Goal: Entertainment & Leisure: Consume media (video, audio)

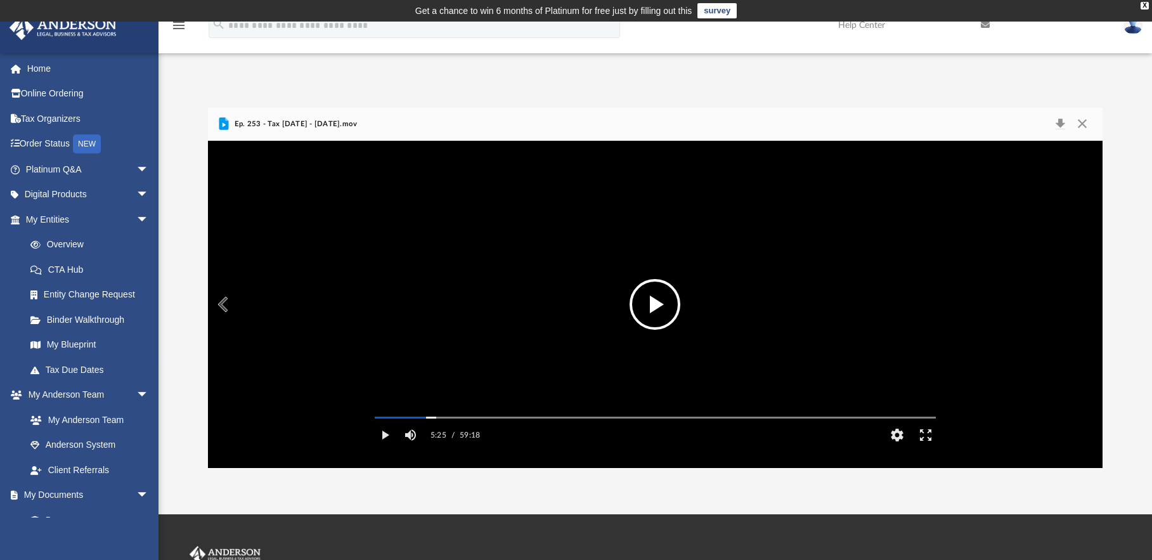
scroll to position [279, 885]
click at [385, 448] on button "Play" at bounding box center [385, 434] width 29 height 25
click at [384, 448] on button "Pause" at bounding box center [385, 434] width 29 height 25
click at [384, 448] on button "Play" at bounding box center [385, 434] width 29 height 25
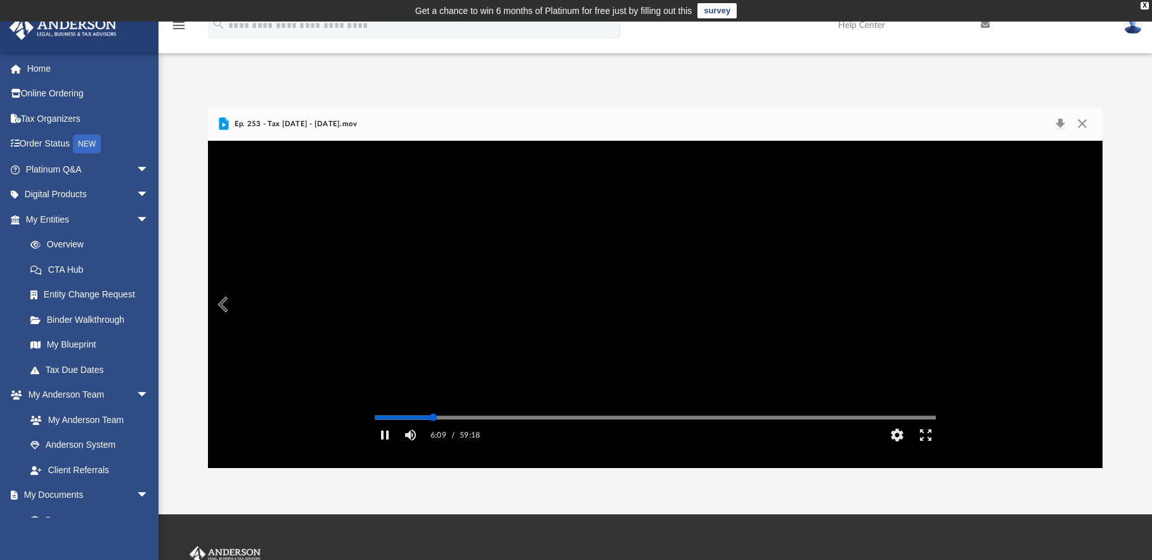
click at [433, 421] on div "Media Slider" at bounding box center [433, 417] width 8 height 8
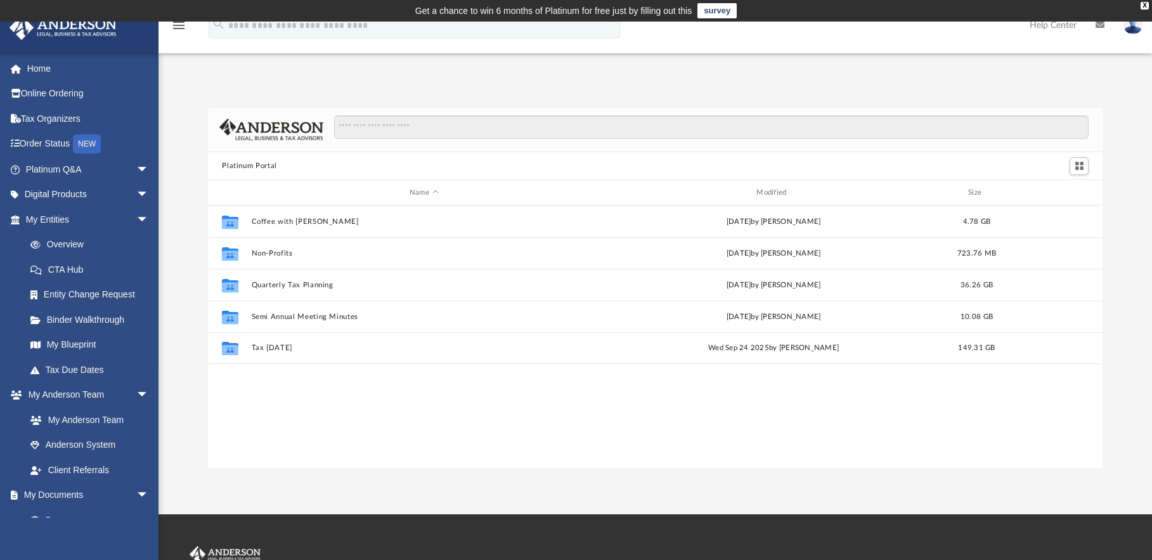
scroll to position [279, 885]
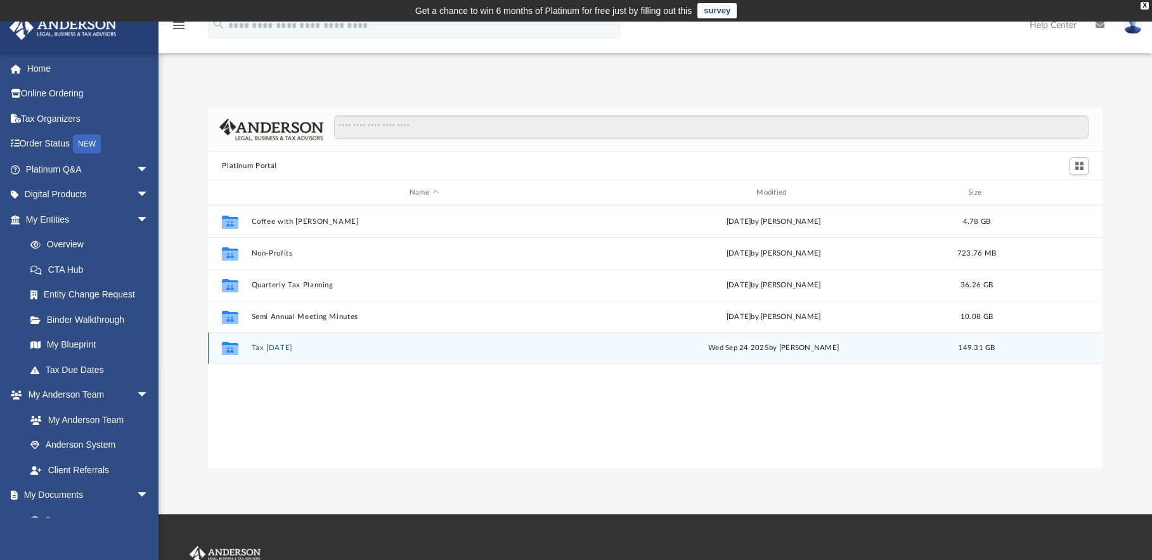
click at [278, 347] on button "Tax [DATE]" at bounding box center [424, 348] width 344 height 8
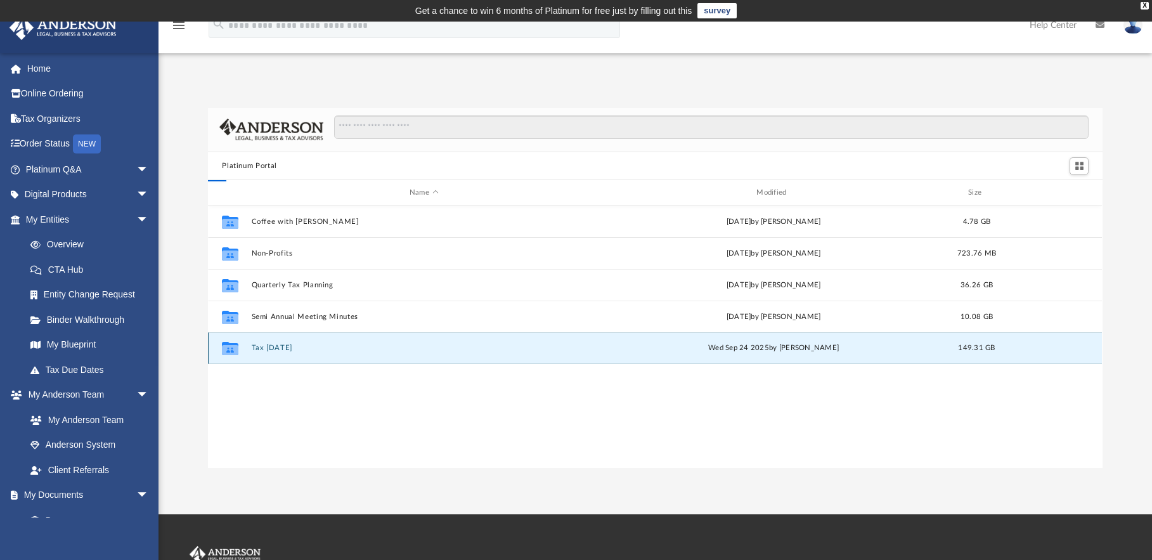
click at [278, 347] on button "Tax [DATE]" at bounding box center [424, 348] width 344 height 8
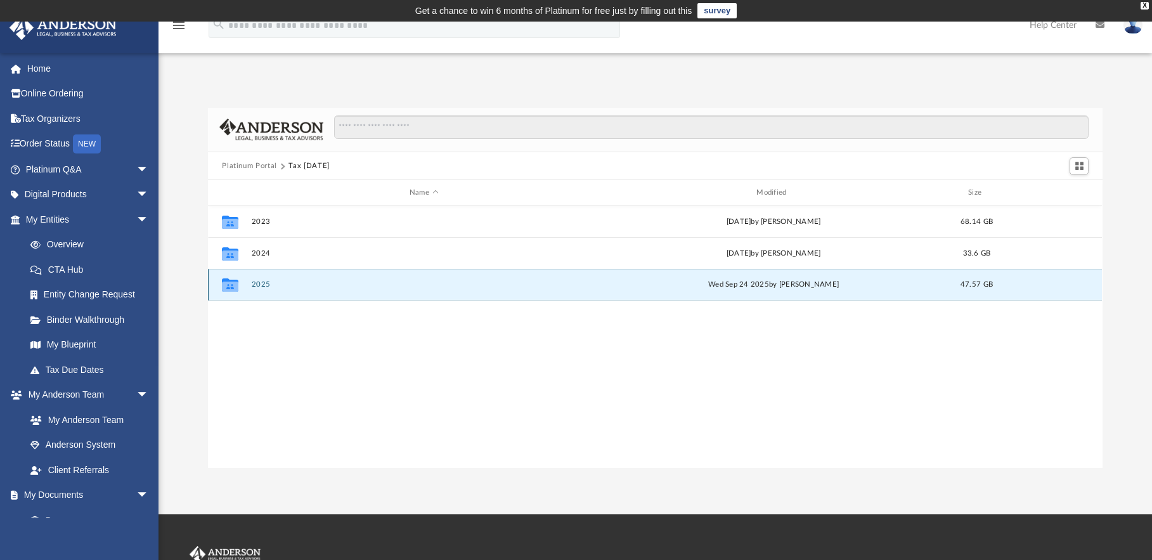
click at [278, 283] on button "2025" at bounding box center [424, 285] width 344 height 8
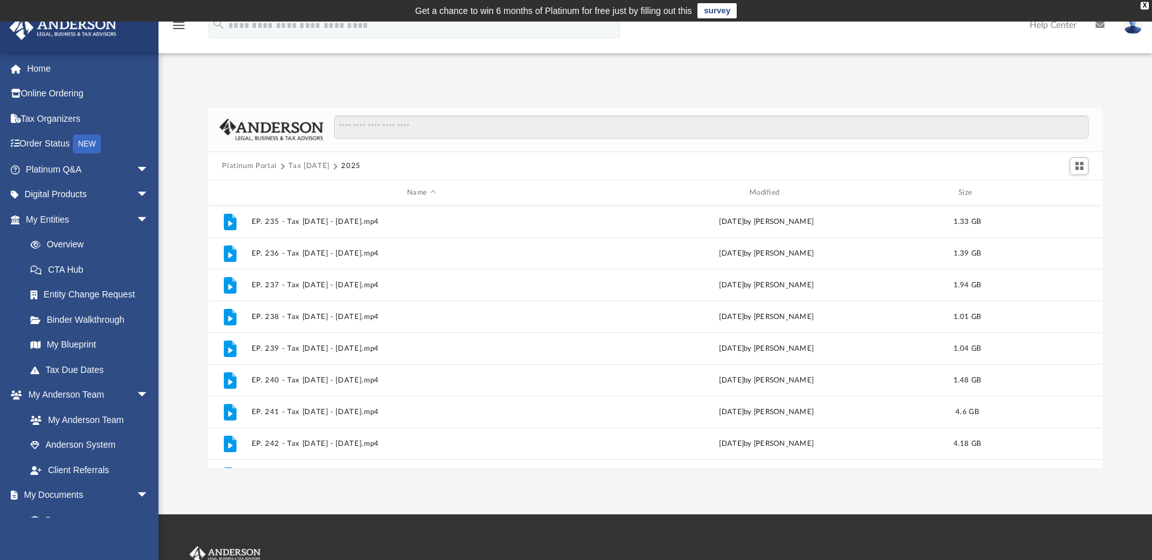
scroll to position [340, 0]
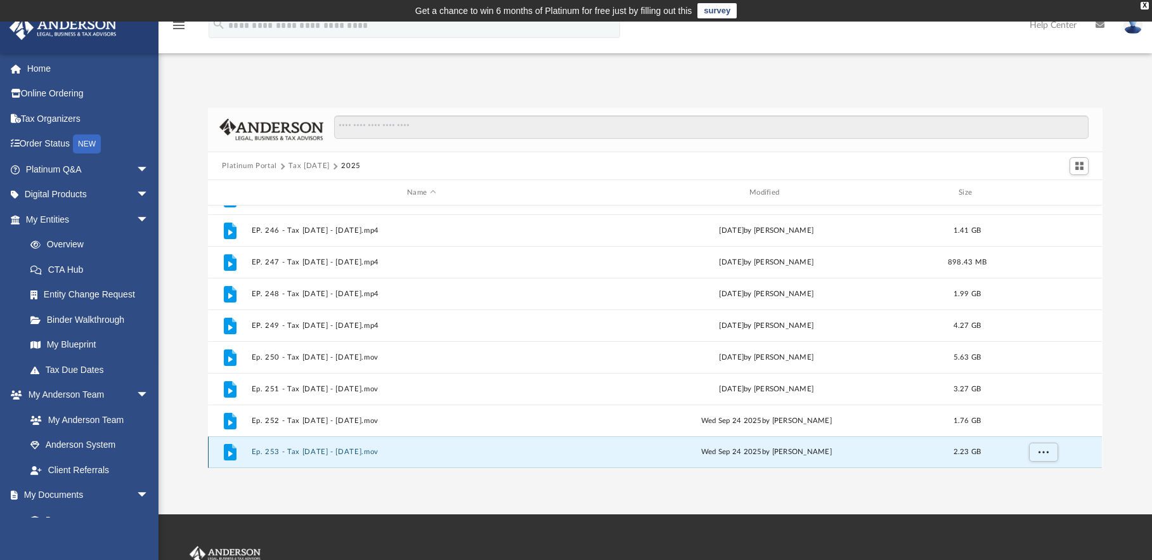
click at [309, 451] on button "Ep. 253 - Tax [DATE] - [DATE].mov" at bounding box center [422, 452] width 340 height 8
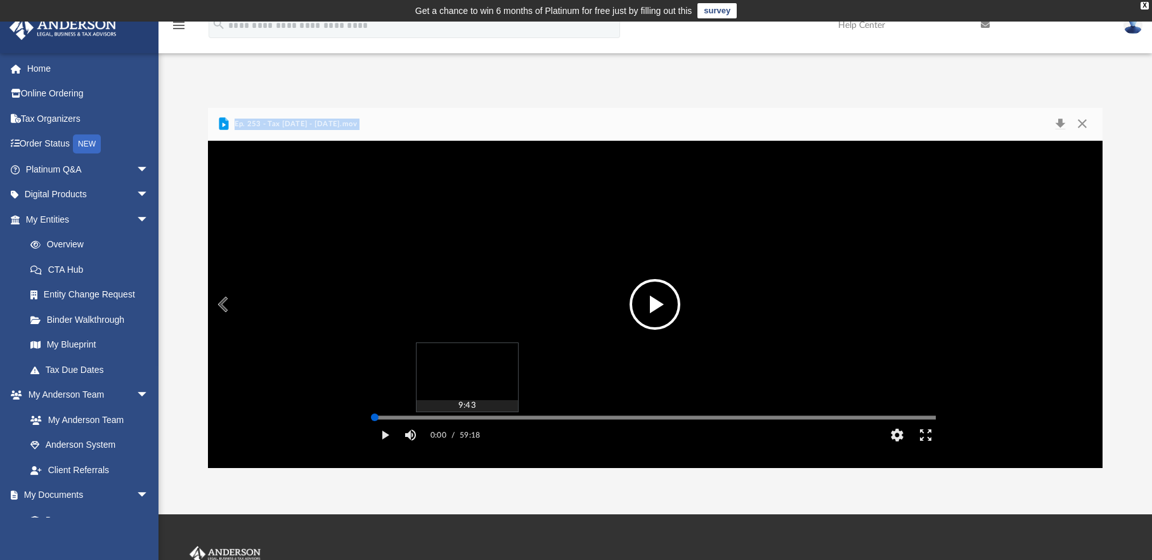
click at [467, 419] on div "Media Slider" at bounding box center [655, 418] width 561 height 2
click at [445, 419] on div "Media Slider" at bounding box center [655, 418] width 561 height 2
click at [438, 419] on div "Media Slider" at bounding box center [655, 418] width 561 height 2
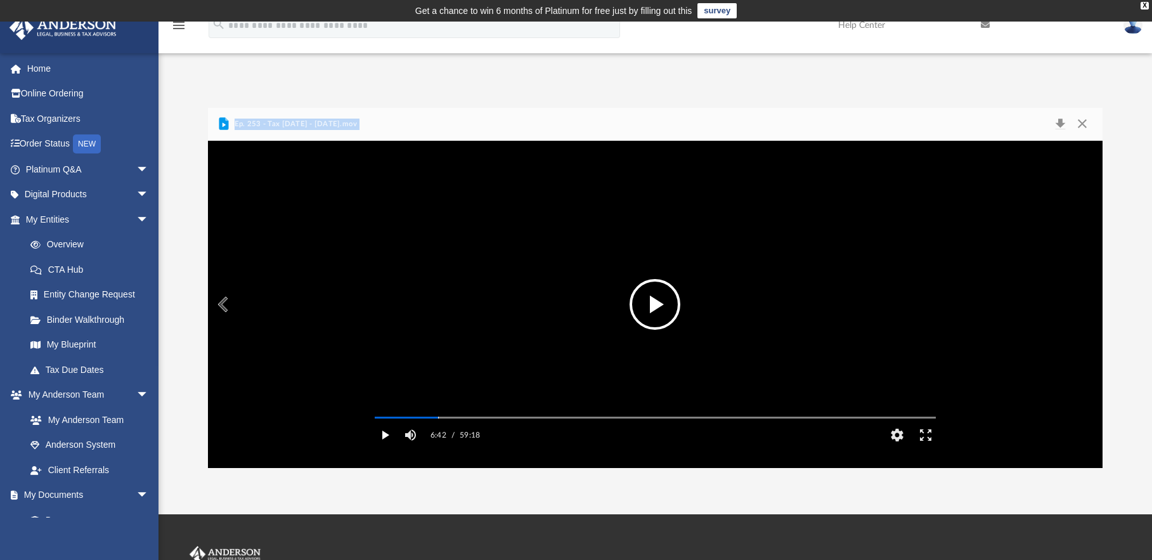
click at [382, 448] on button "Play" at bounding box center [385, 434] width 29 height 25
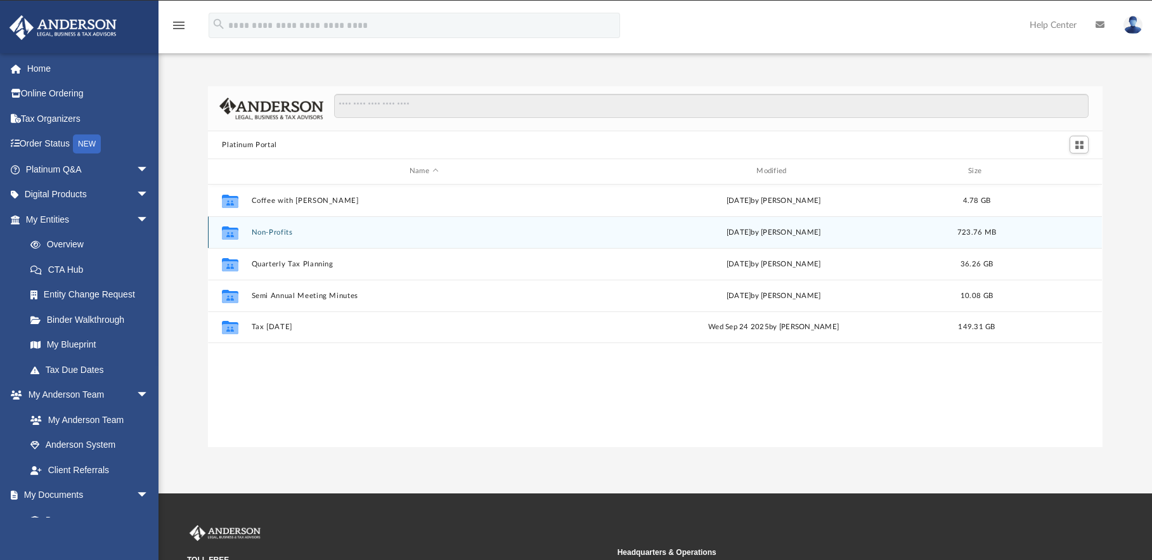
scroll to position [279, 885]
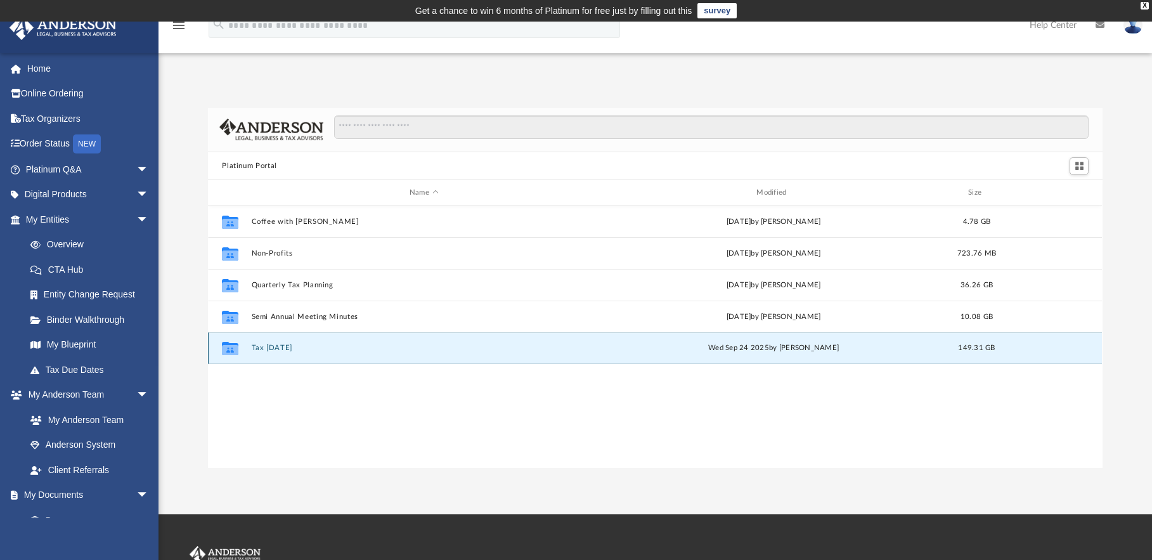
click at [273, 348] on button "Tax [DATE]" at bounding box center [424, 348] width 344 height 8
click at [273, 347] on button "Tax [DATE]" at bounding box center [424, 348] width 344 height 8
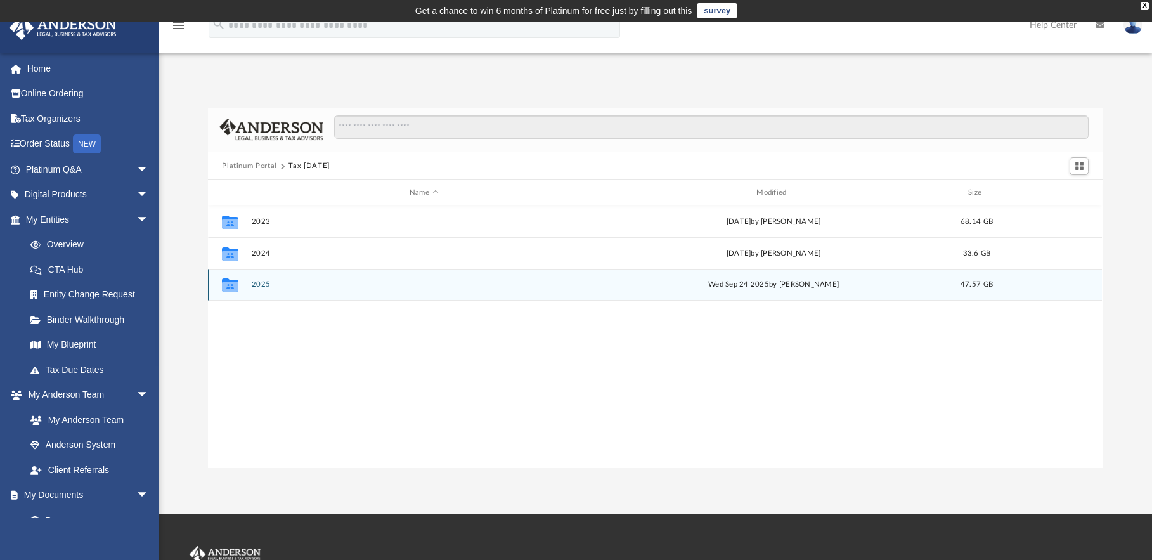
click at [270, 283] on button "2025" at bounding box center [424, 285] width 344 height 8
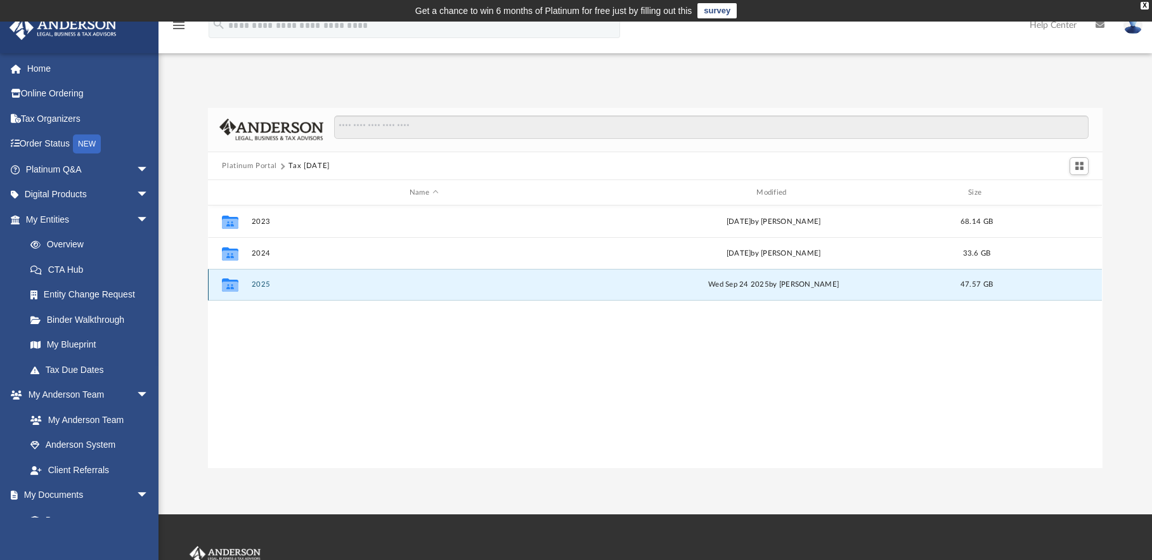
click at [270, 283] on button "2025" at bounding box center [424, 285] width 344 height 8
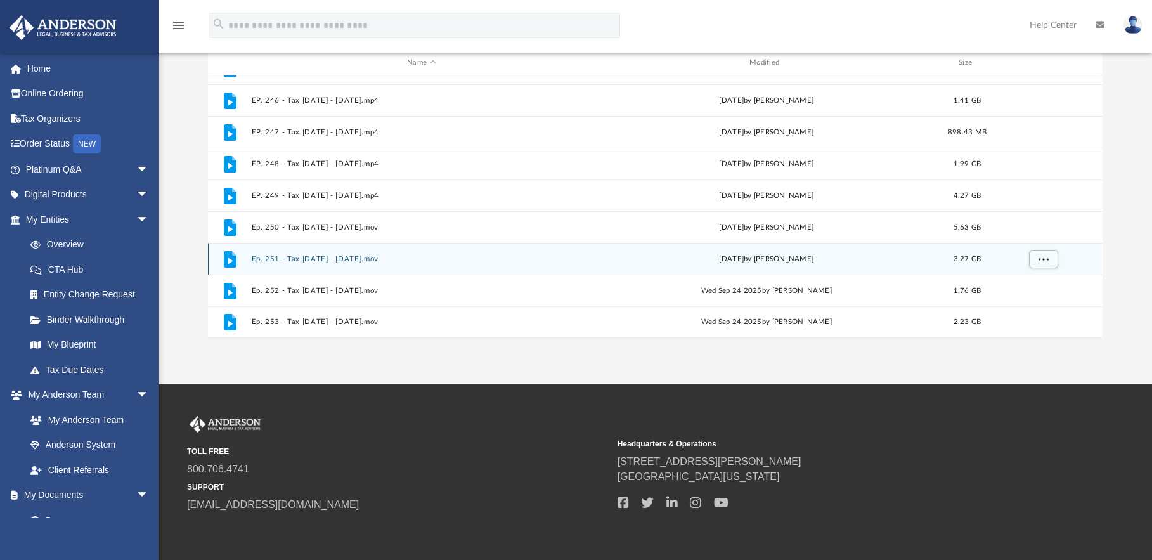
scroll to position [181, 0]
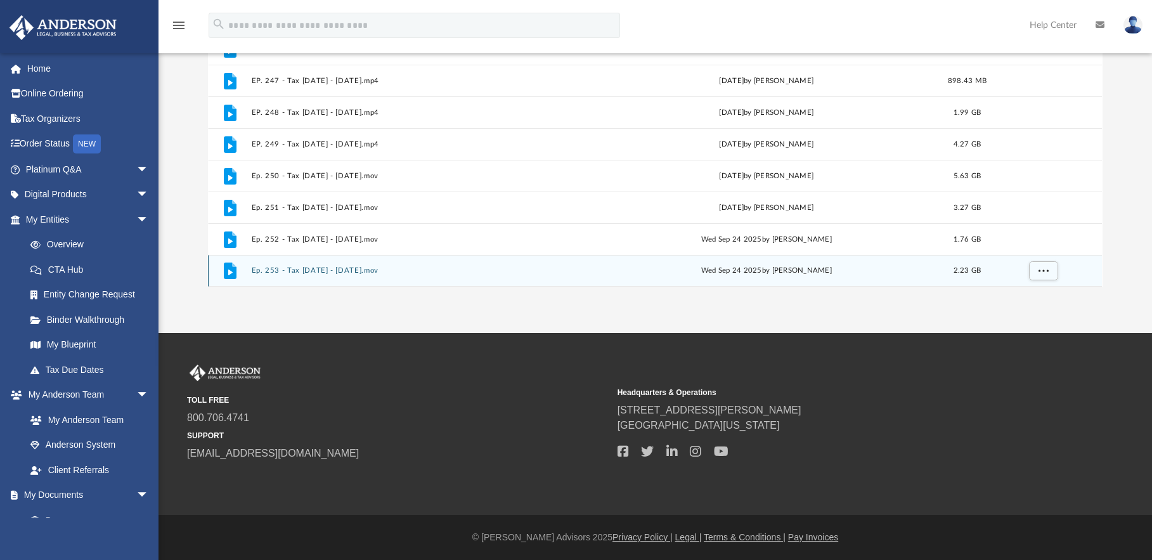
click at [372, 268] on button "Ep. 253 - Tax [DATE] - [DATE].mov" at bounding box center [422, 271] width 340 height 8
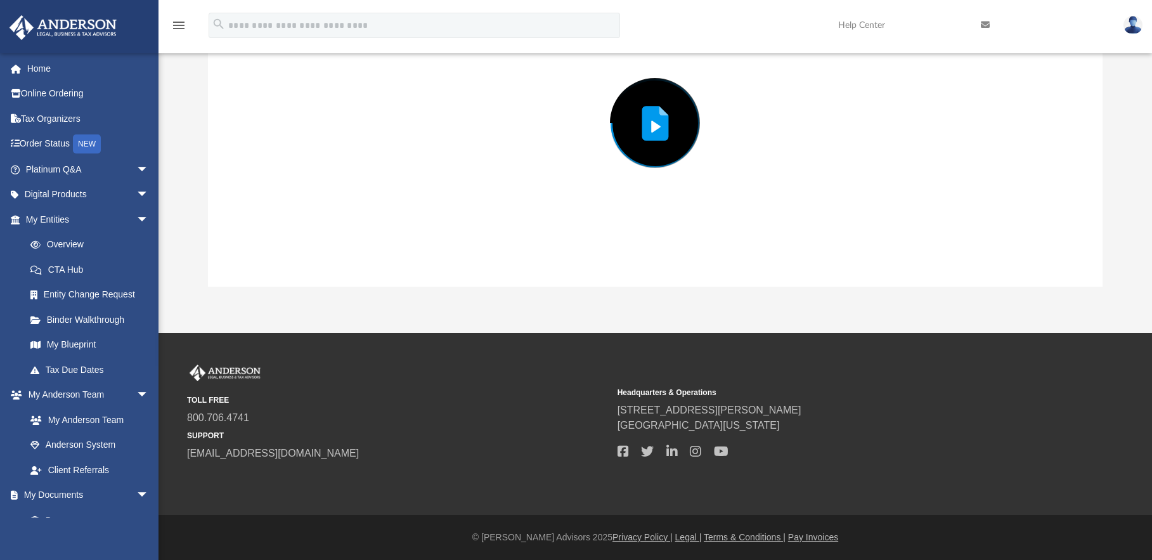
scroll to position [108, 0]
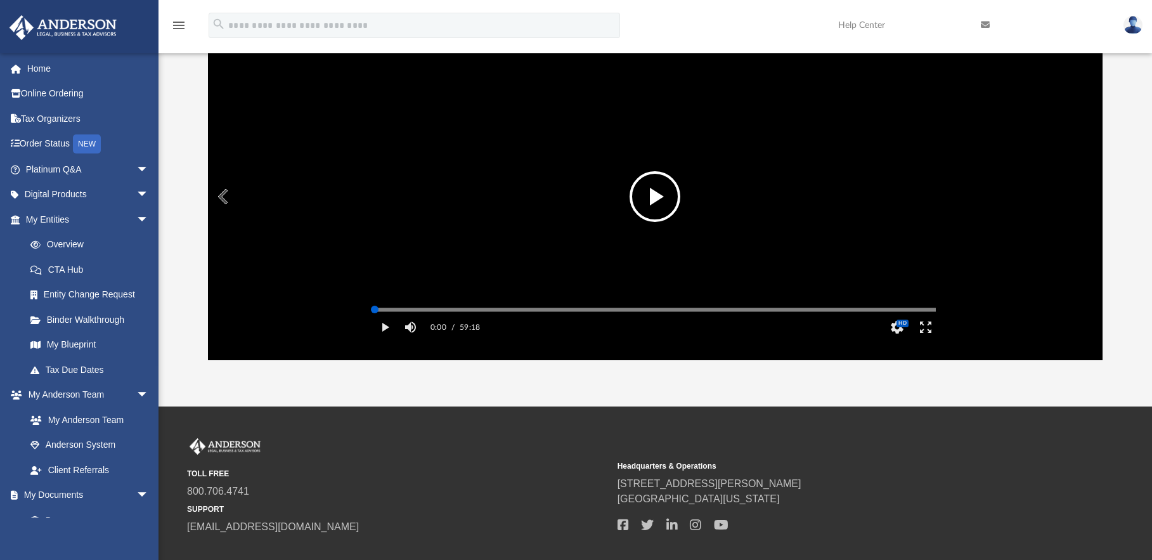
click at [508, 315] on div "Media Slider" at bounding box center [656, 309] width 582 height 10
click at [508, 311] on div "Media Slider" at bounding box center [655, 310] width 561 height 2
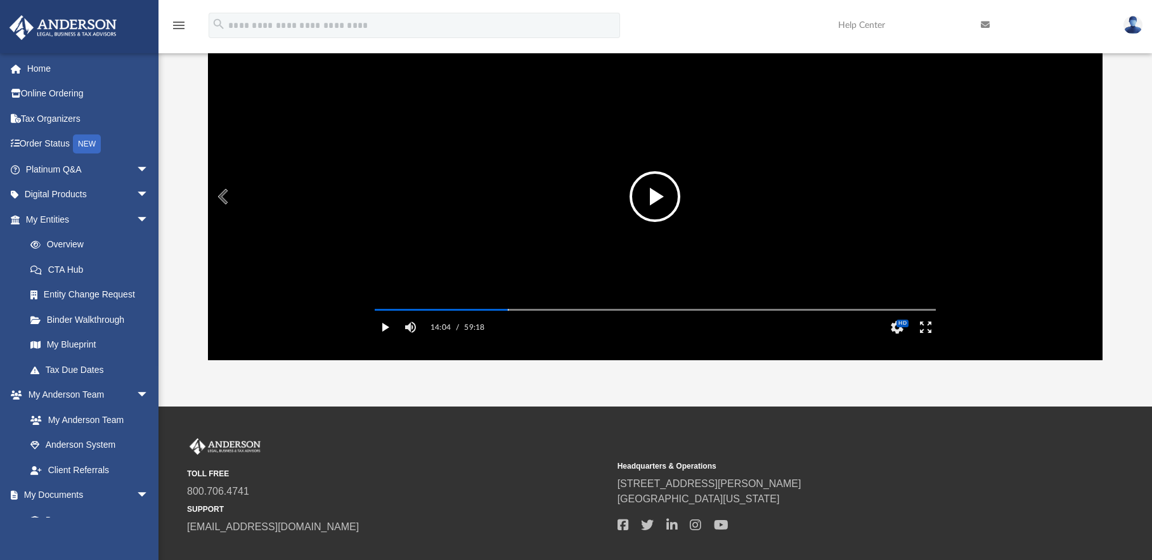
click at [382, 340] on button "Play" at bounding box center [385, 327] width 29 height 25
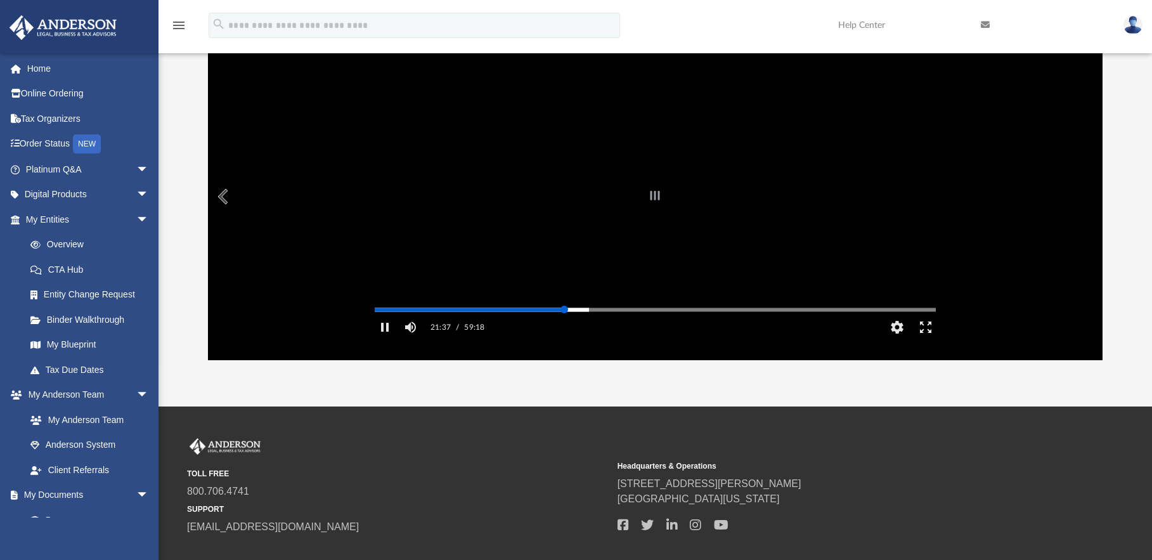
click at [564, 311] on div "Media Slider" at bounding box center [655, 310] width 561 height 2
click at [566, 313] on div "Media Slider" at bounding box center [567, 310] width 8 height 8
click at [563, 313] on div "Media Slider" at bounding box center [563, 310] width 8 height 8
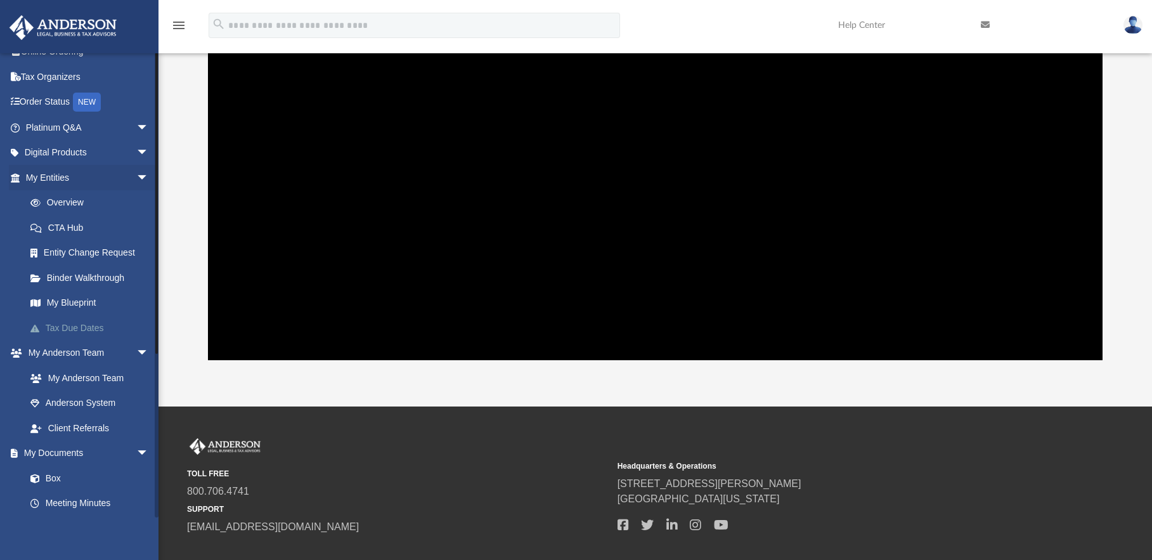
scroll to position [0, 0]
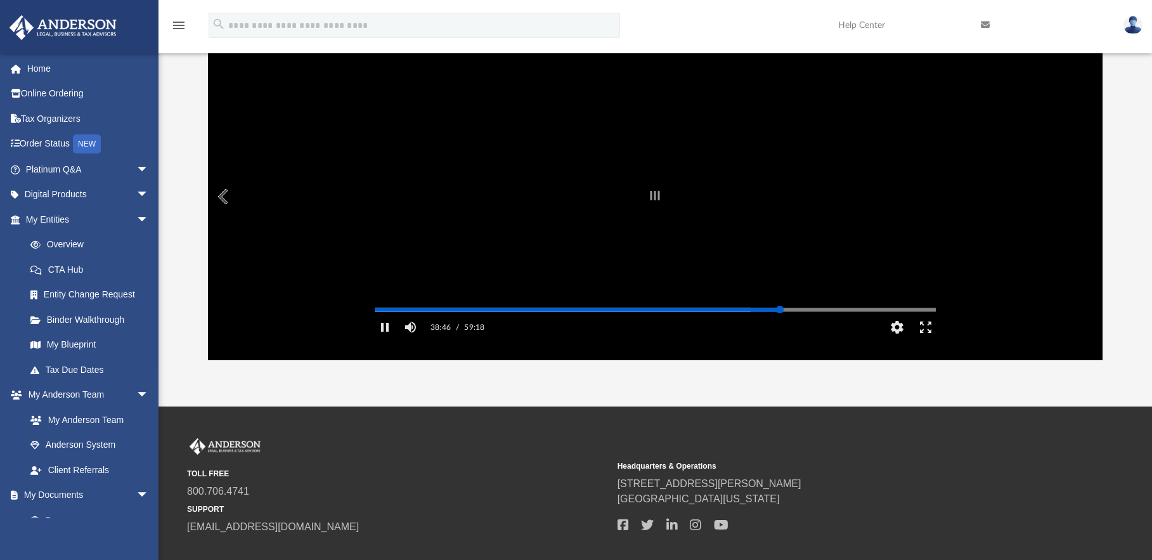
click at [780, 327] on div "Autoplay Disabled Speed Normal Quality Auto Subtitles/CC Off Audio Autoplay Dis…" at bounding box center [655, 196] width 894 height 327
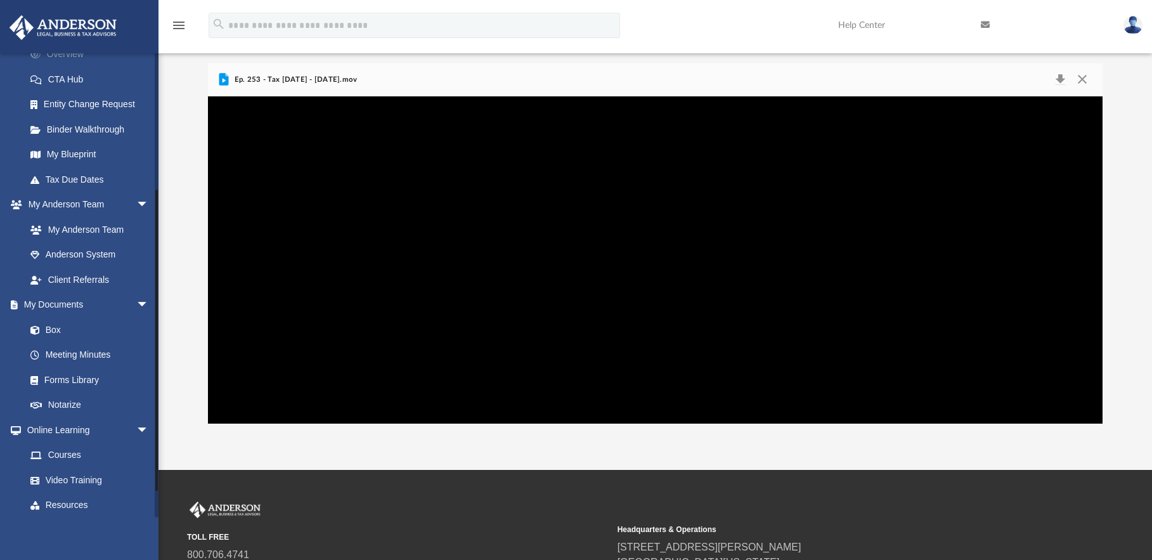
scroll to position [244, 0]
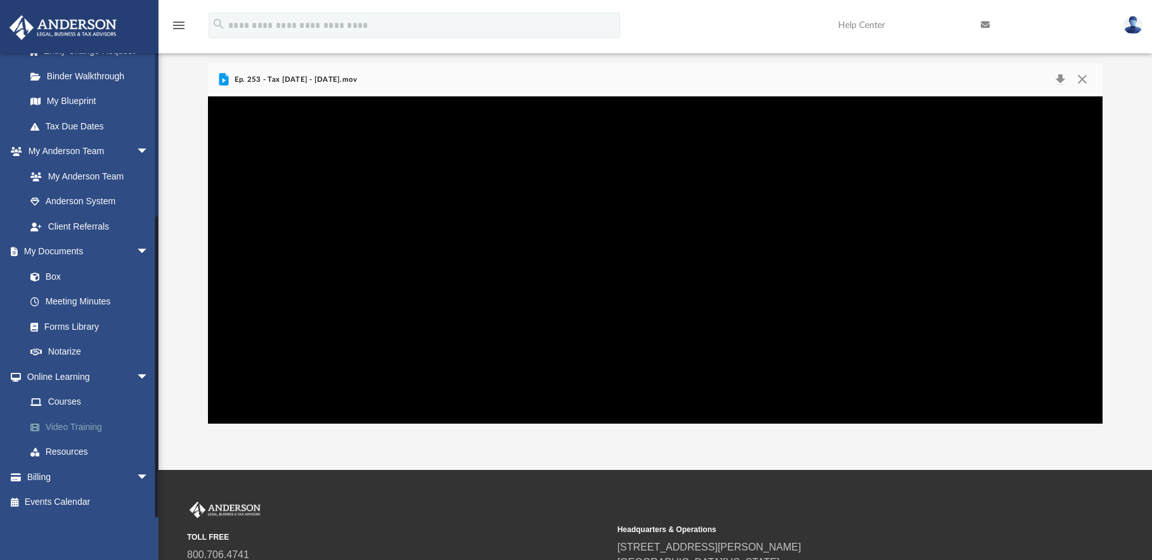
click at [84, 423] on link "Video Training" at bounding box center [93, 426] width 150 height 25
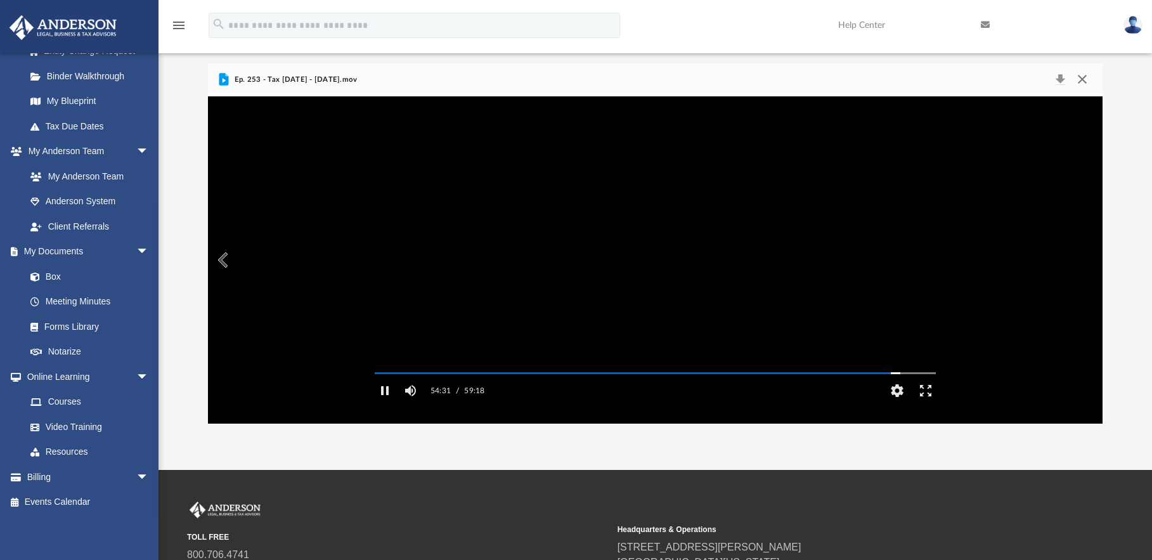
click at [1084, 78] on button "Close" at bounding box center [1082, 80] width 23 height 18
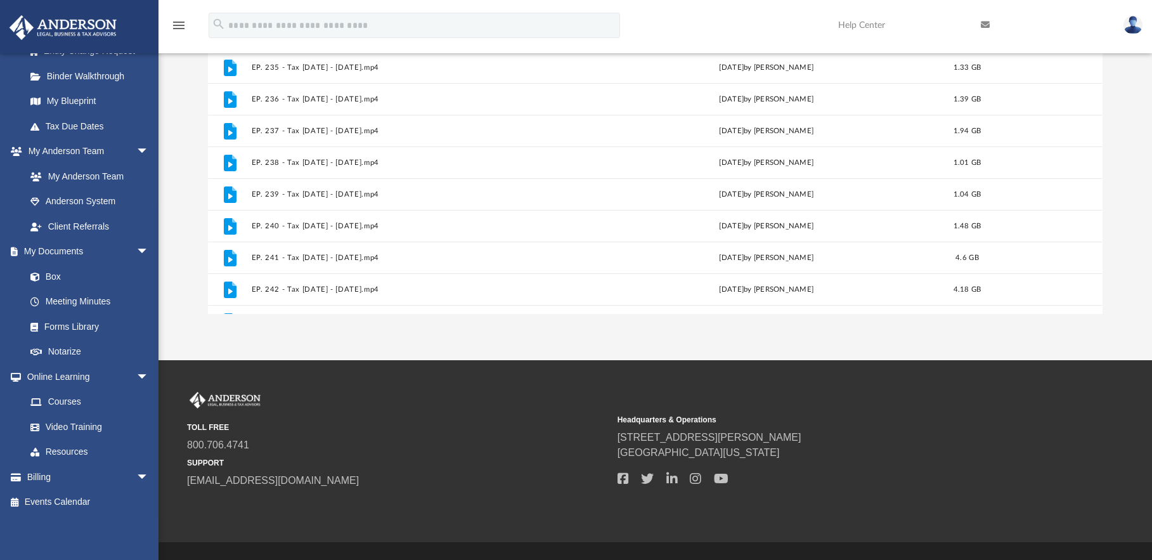
scroll to position [181, 0]
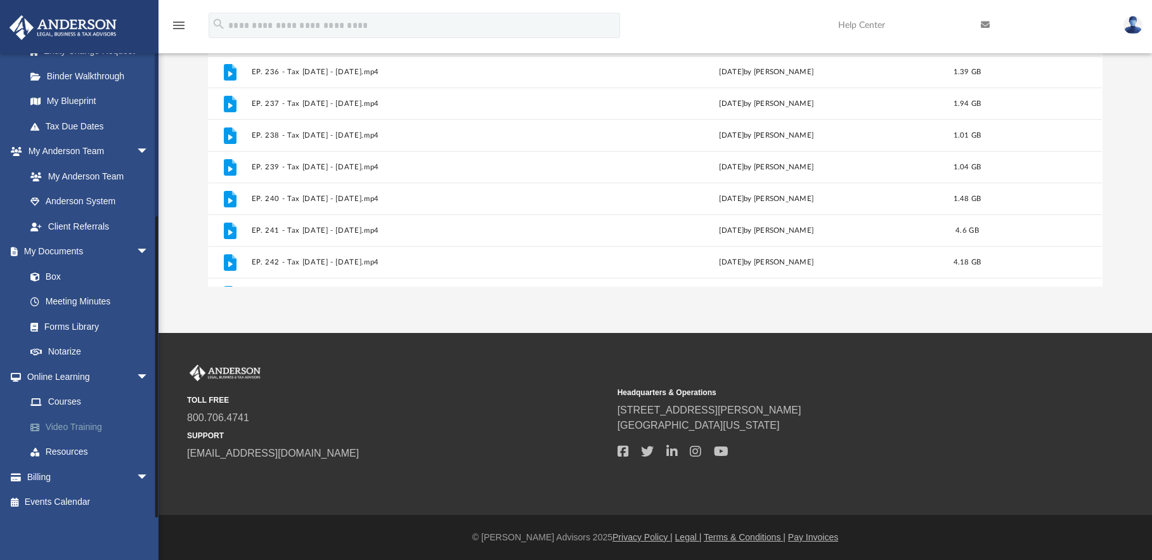
click at [70, 422] on link "Video Training" at bounding box center [93, 426] width 150 height 25
click at [75, 424] on link "Video Training" at bounding box center [93, 426] width 150 height 25
click at [66, 398] on link "Courses" at bounding box center [93, 401] width 150 height 25
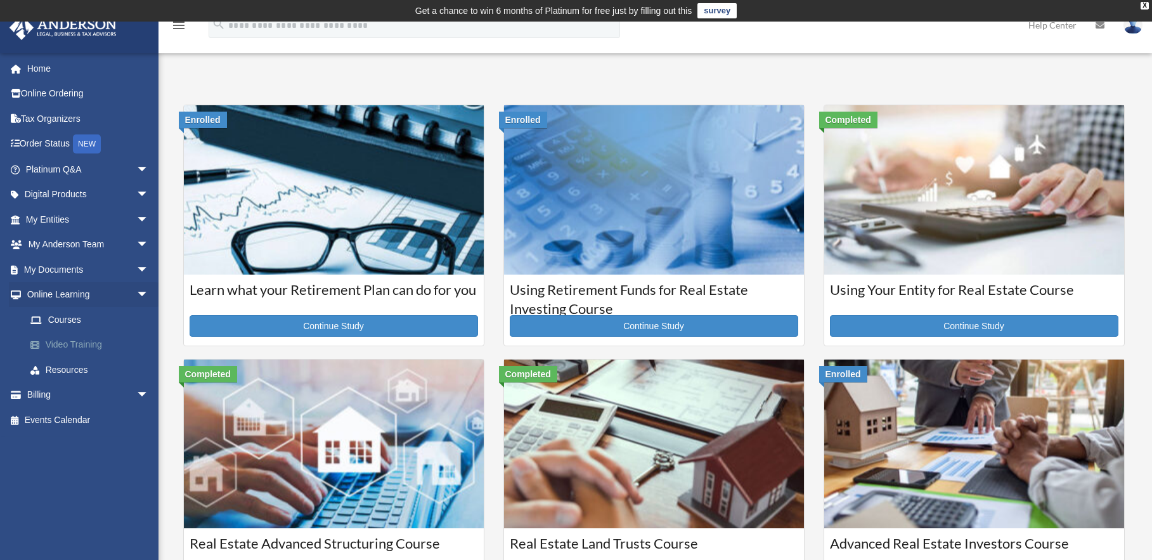
click at [100, 339] on link "Video Training" at bounding box center [93, 344] width 150 height 25
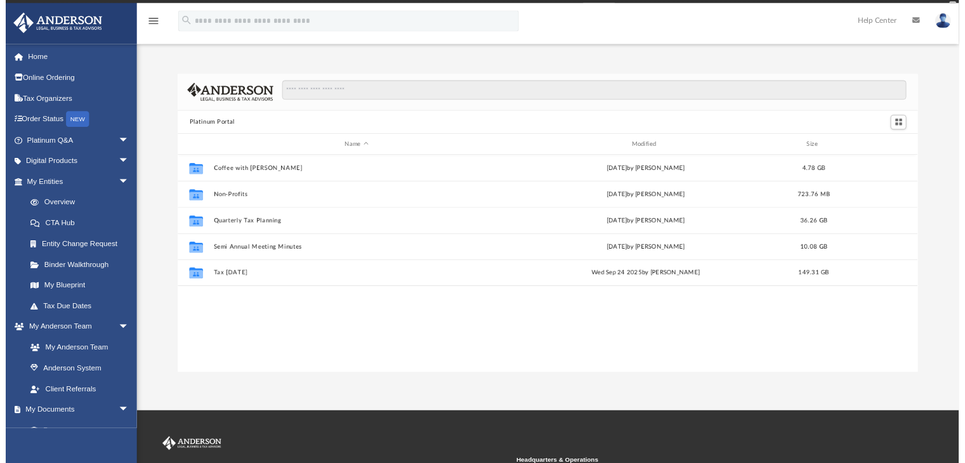
scroll to position [279, 885]
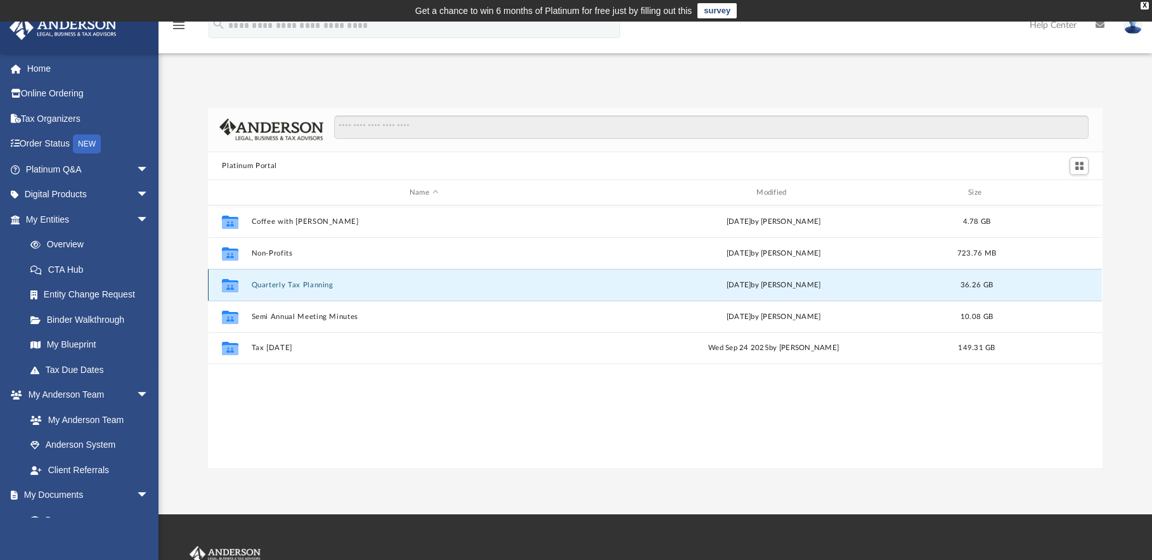
click at [277, 282] on button "Quarterly Tax Planning" at bounding box center [424, 285] width 344 height 8
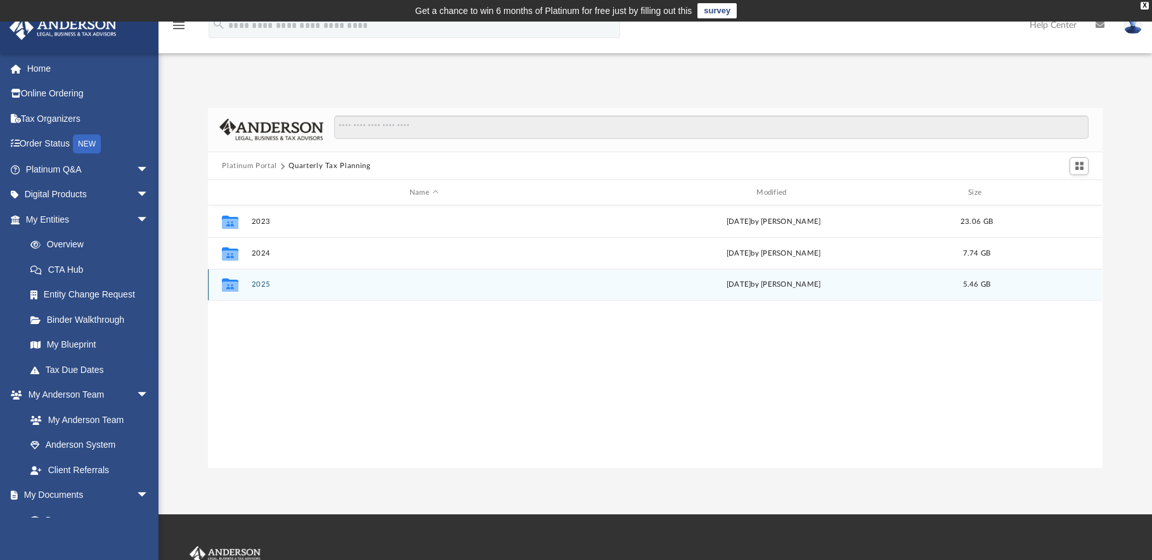
click at [257, 283] on button "2025" at bounding box center [424, 285] width 344 height 8
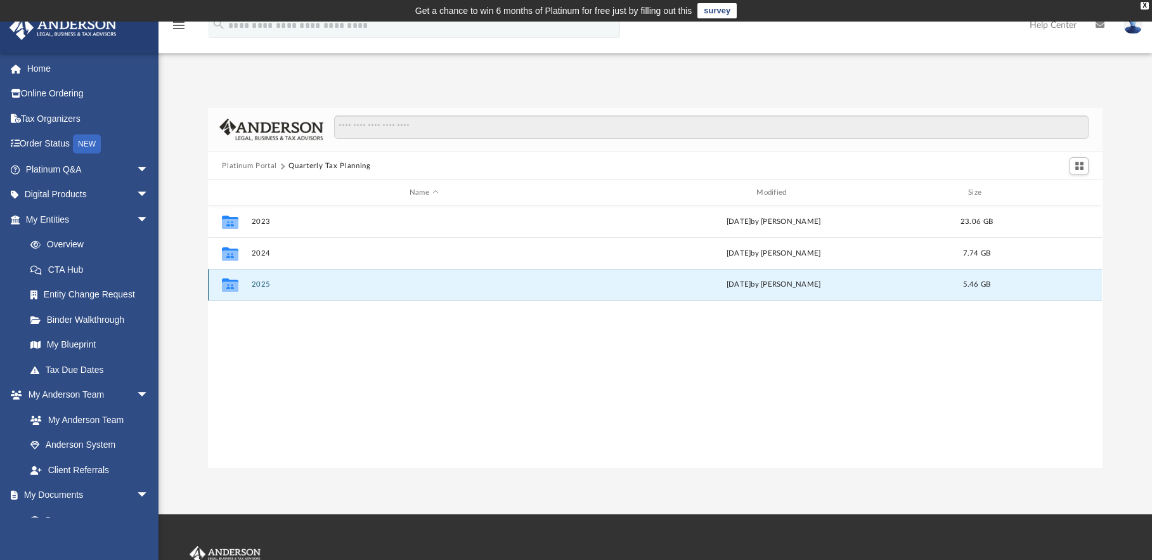
click at [257, 283] on button "2025" at bounding box center [424, 285] width 344 height 8
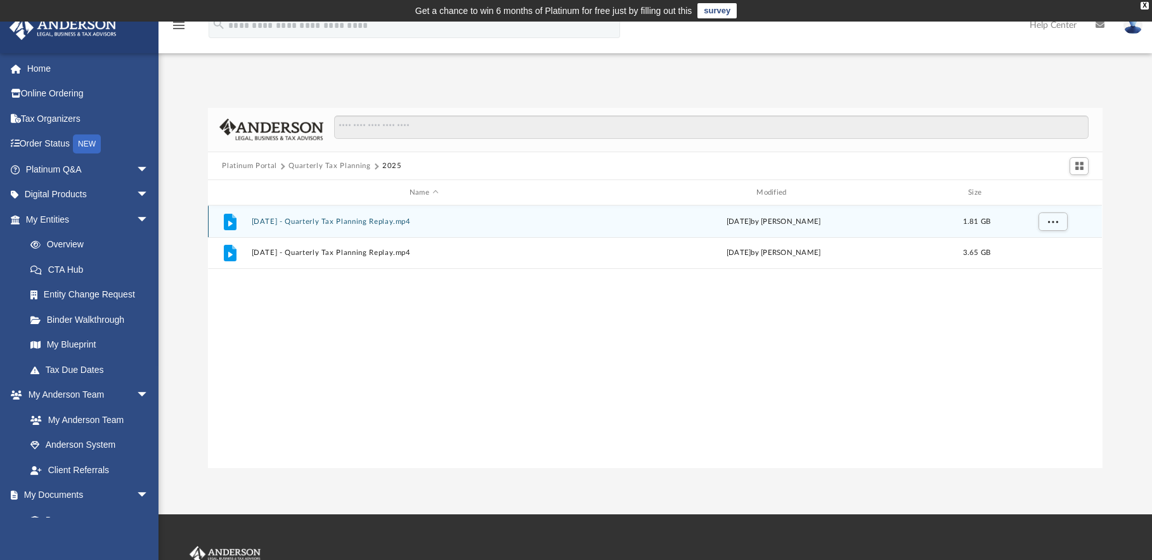
click at [316, 218] on button "July 18th, 2025 - Quarterly Tax Planning Replay.mp4" at bounding box center [424, 222] width 344 height 8
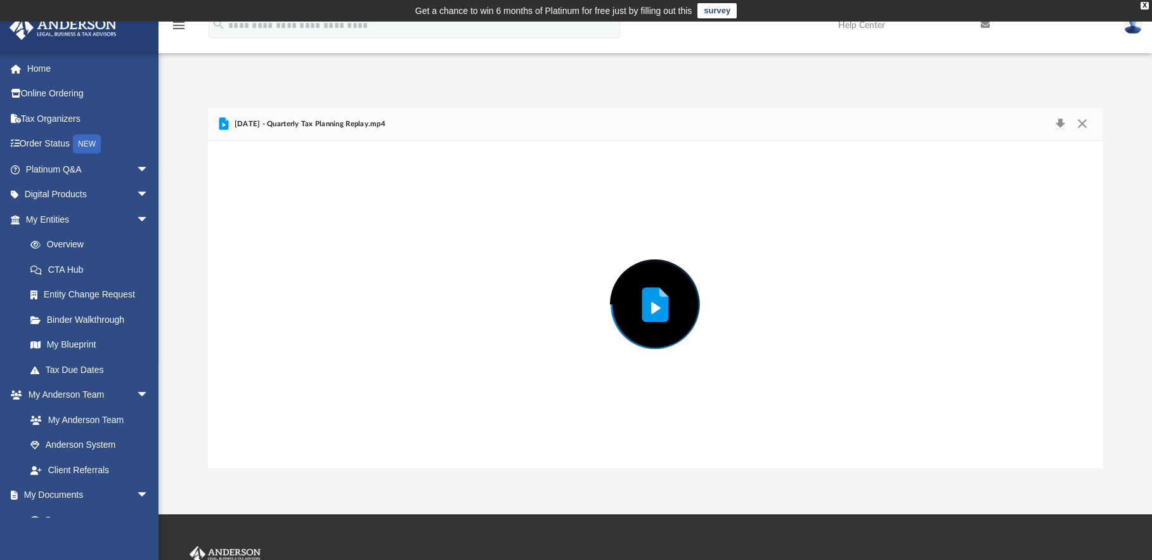
click at [316, 218] on div "Preview" at bounding box center [655, 304] width 894 height 327
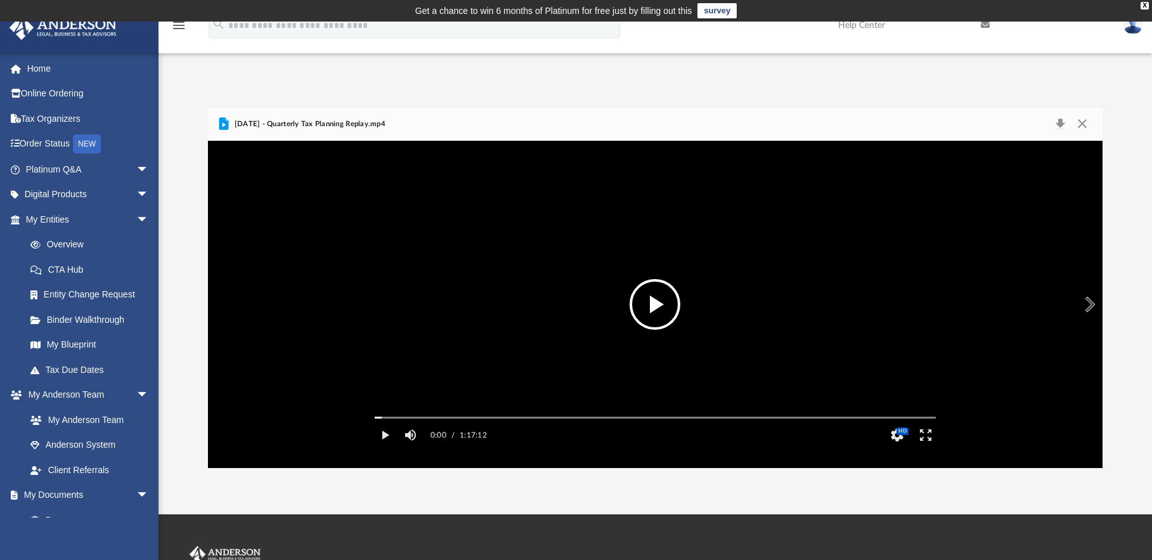
click at [660, 303] on button "File preview" at bounding box center [655, 304] width 51 height 51
click at [426, 436] on div "Autoplay Disabled Speed Normal Quality Auto Subtitles/CC Off Audio Autoplay Dis…" at bounding box center [655, 304] width 894 height 327
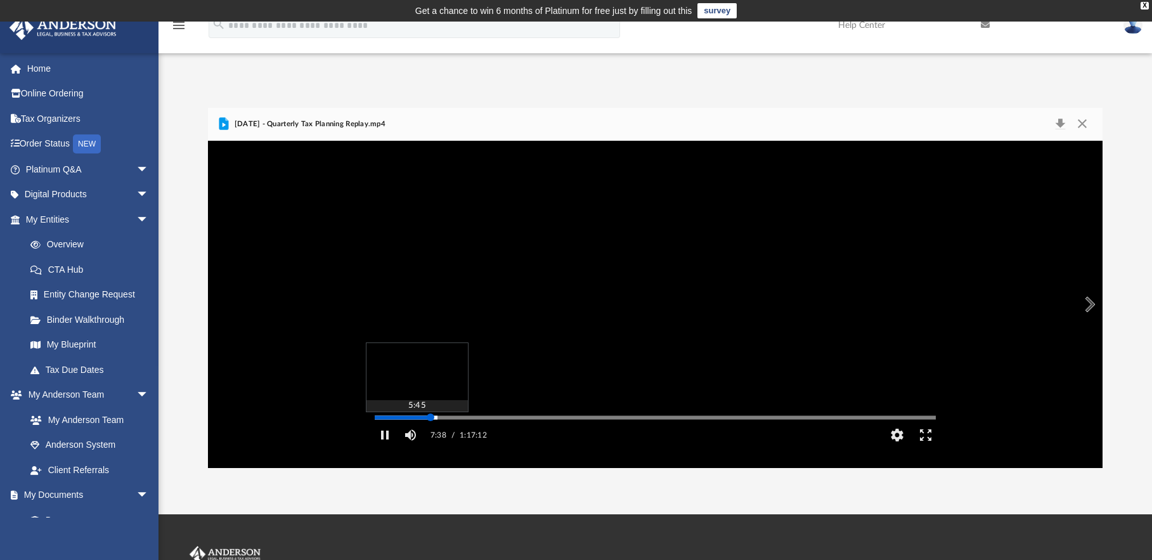
click at [417, 437] on div "Autoplay Disabled Speed Normal Quality Auto Subtitles/CC Off Audio Autoplay Dis…" at bounding box center [655, 304] width 894 height 327
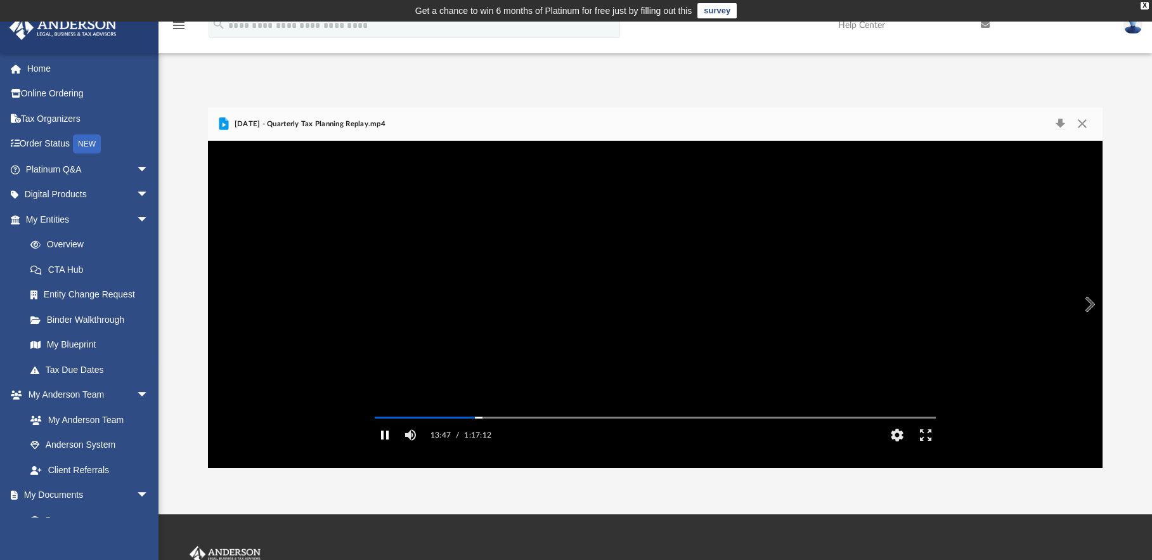
click at [384, 448] on button "Pause" at bounding box center [385, 434] width 29 height 25
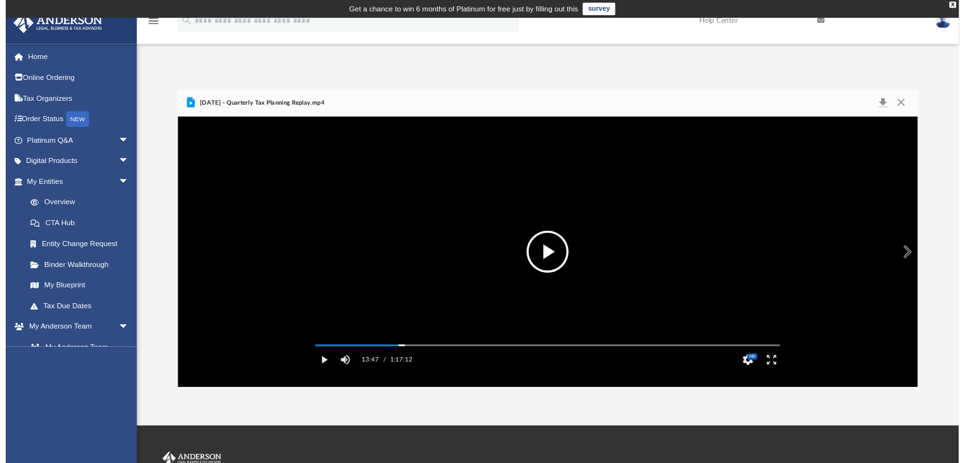
scroll to position [278, 715]
